Goal: Task Accomplishment & Management: Use online tool/utility

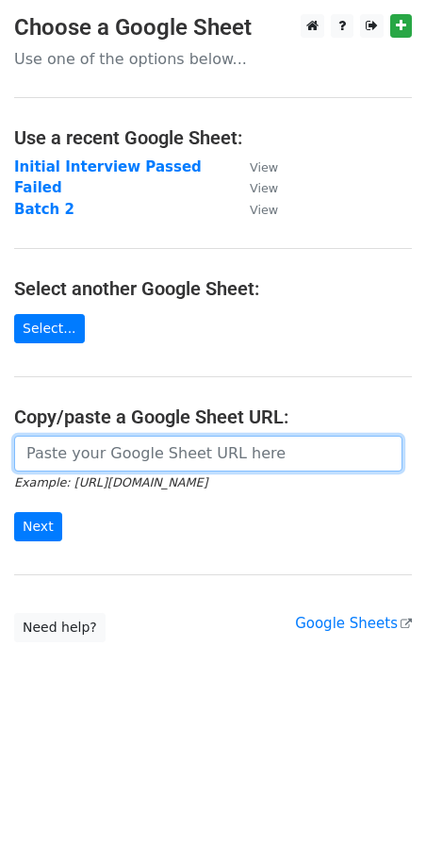
click at [82, 456] on input "url" at bounding box center [208, 454] width 388 height 36
paste input "https://docs.google.com/spreadsheets/d/15tLW_YoZOt_DSEjCzzetO9qoCPkmpbKM_Cd_DS7…"
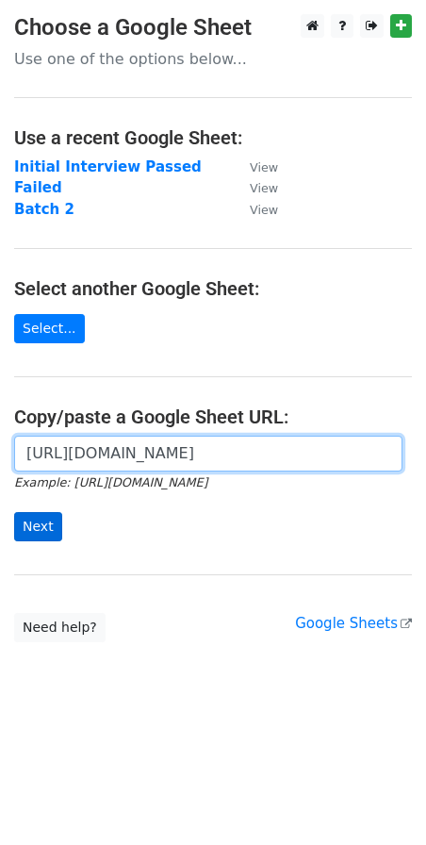
type input "https://docs.google.com/spreadsheets/d/15tLW_YoZOt_DSEjCzzetO9qoCPkmpbKM_Cd_DS7…"
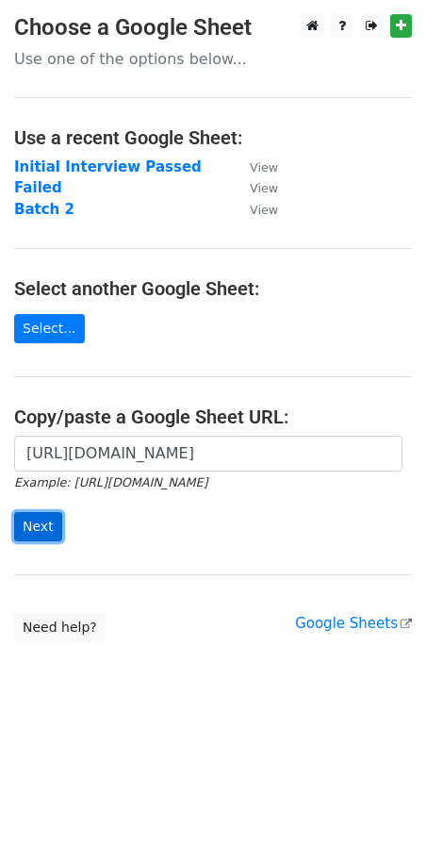
click at [47, 529] on input "Next" at bounding box center [38, 526] width 48 height 29
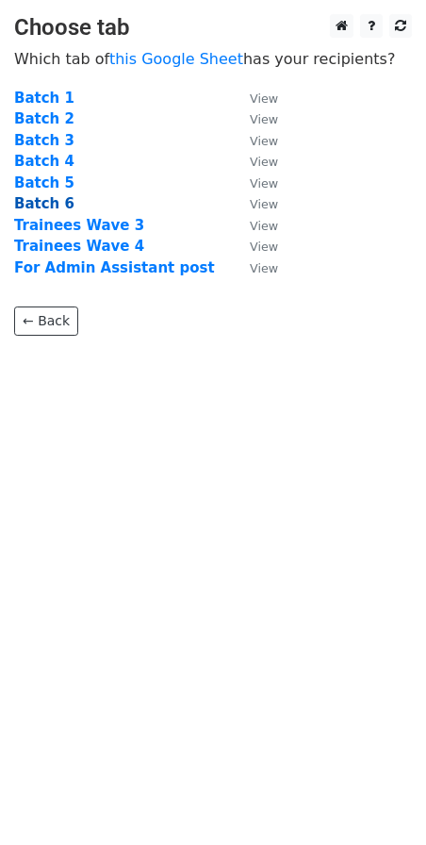
click at [48, 207] on strong "Batch 6" at bounding box center [44, 203] width 60 height 17
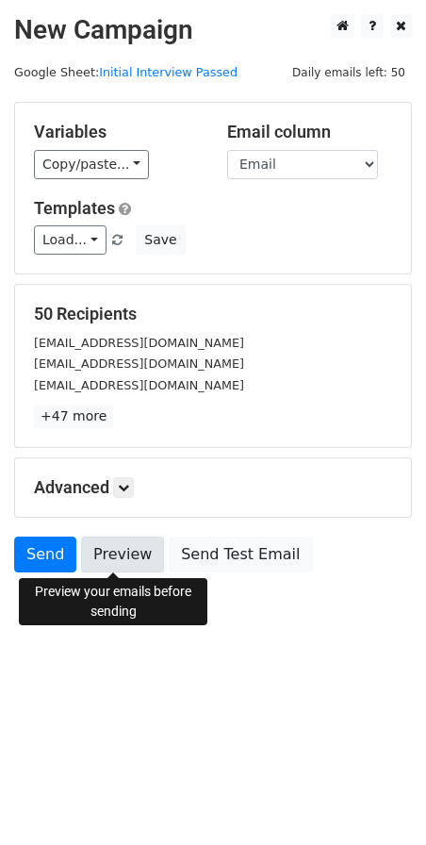
click at [127, 560] on link "Preview" at bounding box center [122, 555] width 83 height 36
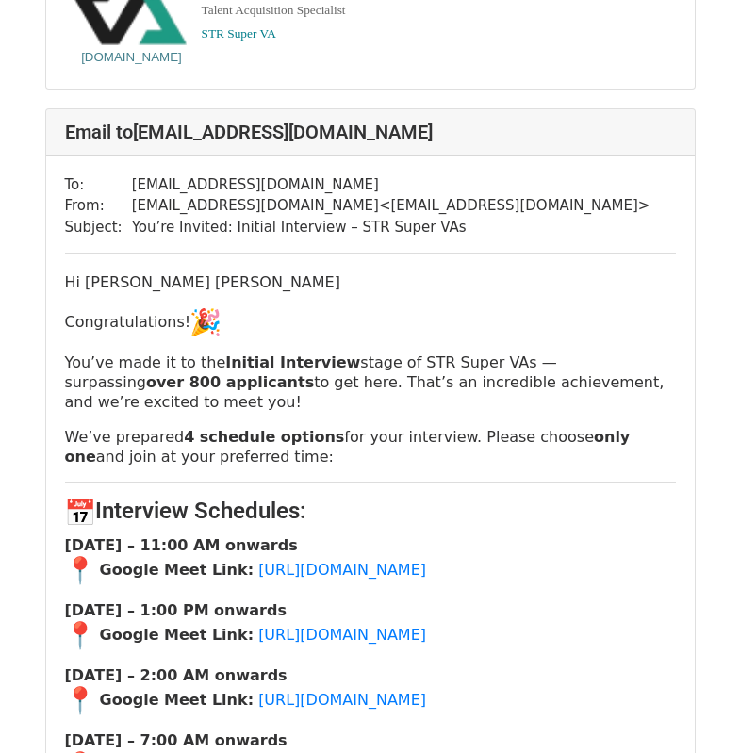
scroll to position [1414, 0]
